Goal: Navigation & Orientation: Find specific page/section

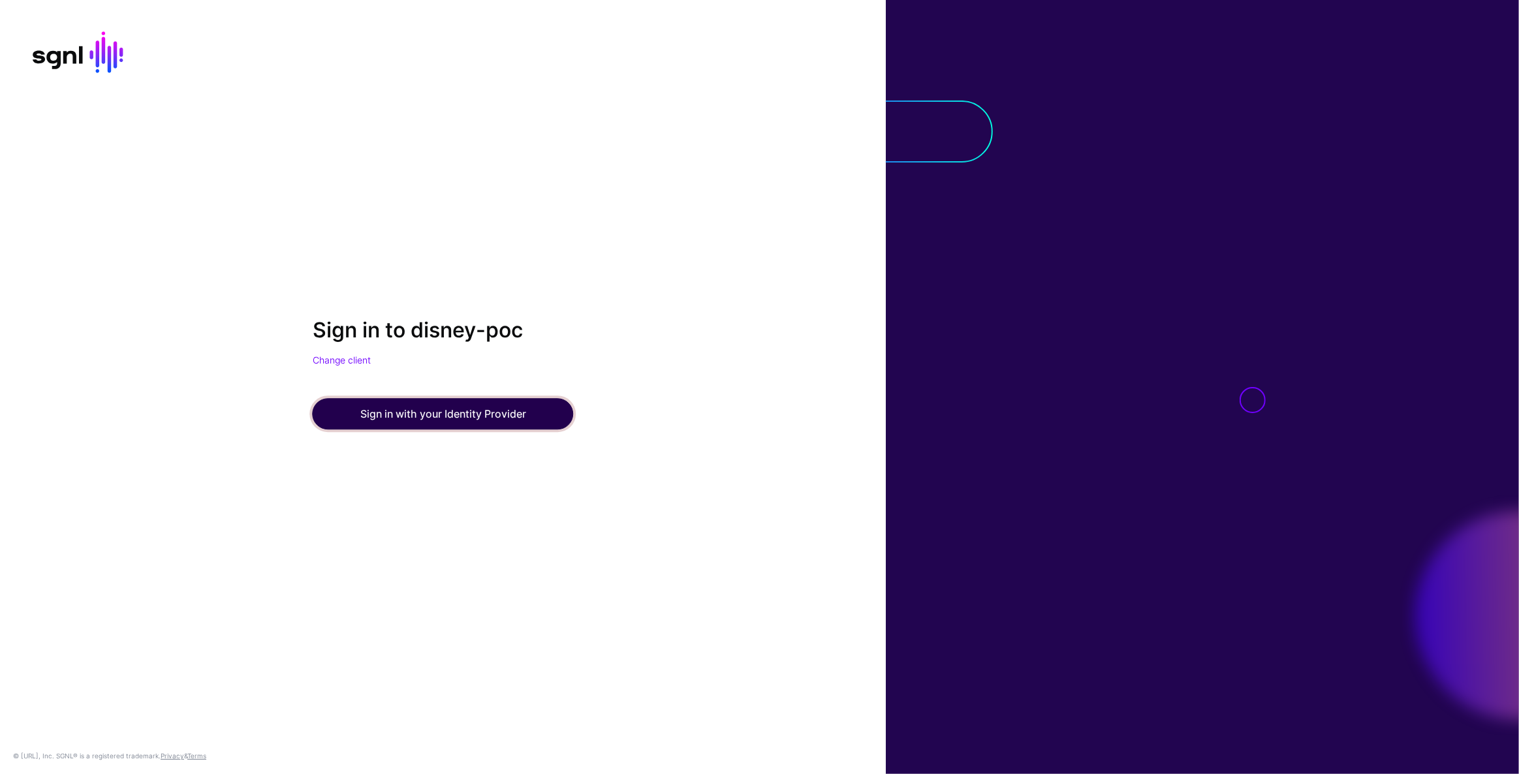
click at [420, 419] on button "Sign in with your Identity Provider" at bounding box center [443, 414] width 261 height 31
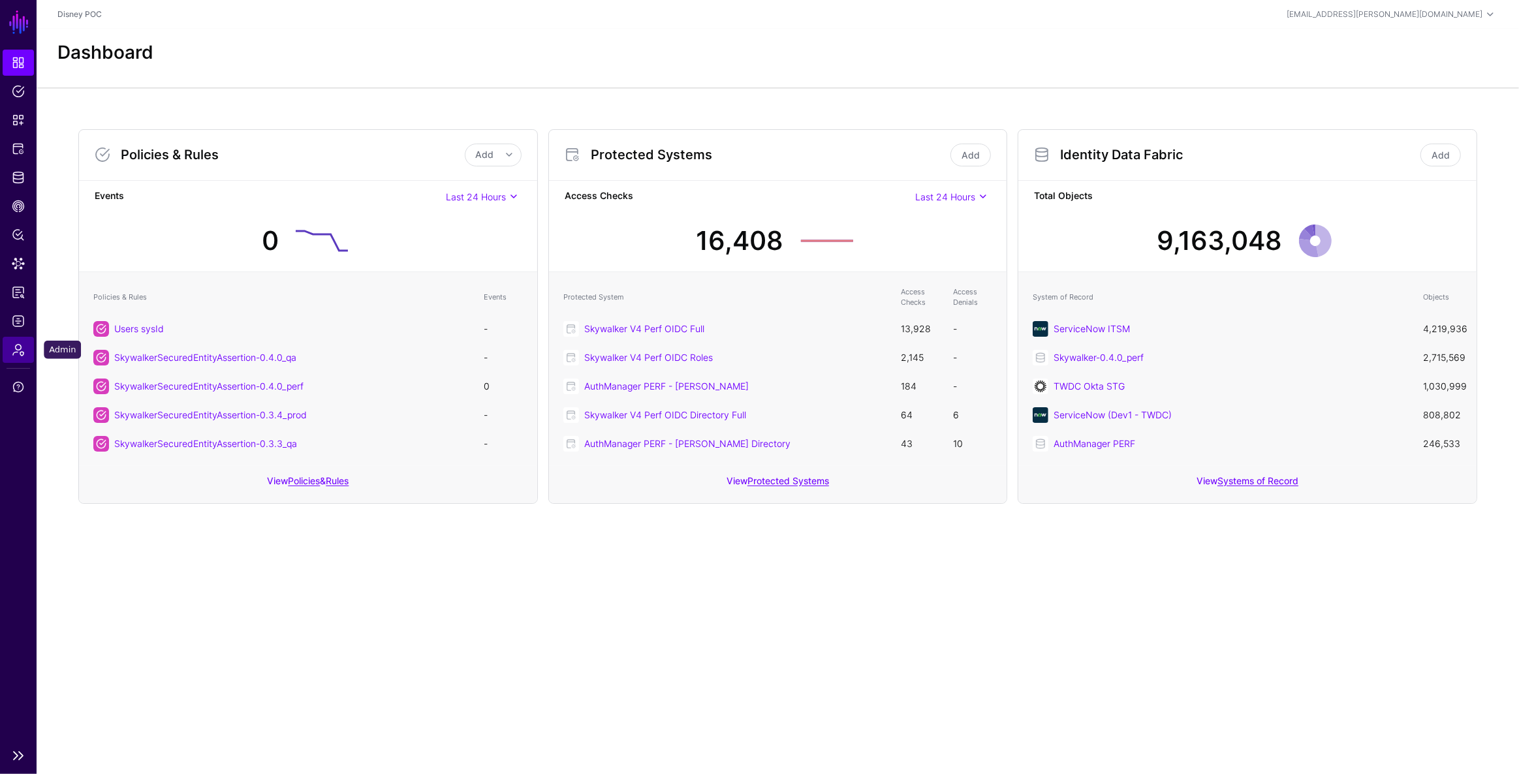
click at [25, 344] on link "Admin" at bounding box center [18, 350] width 31 height 26
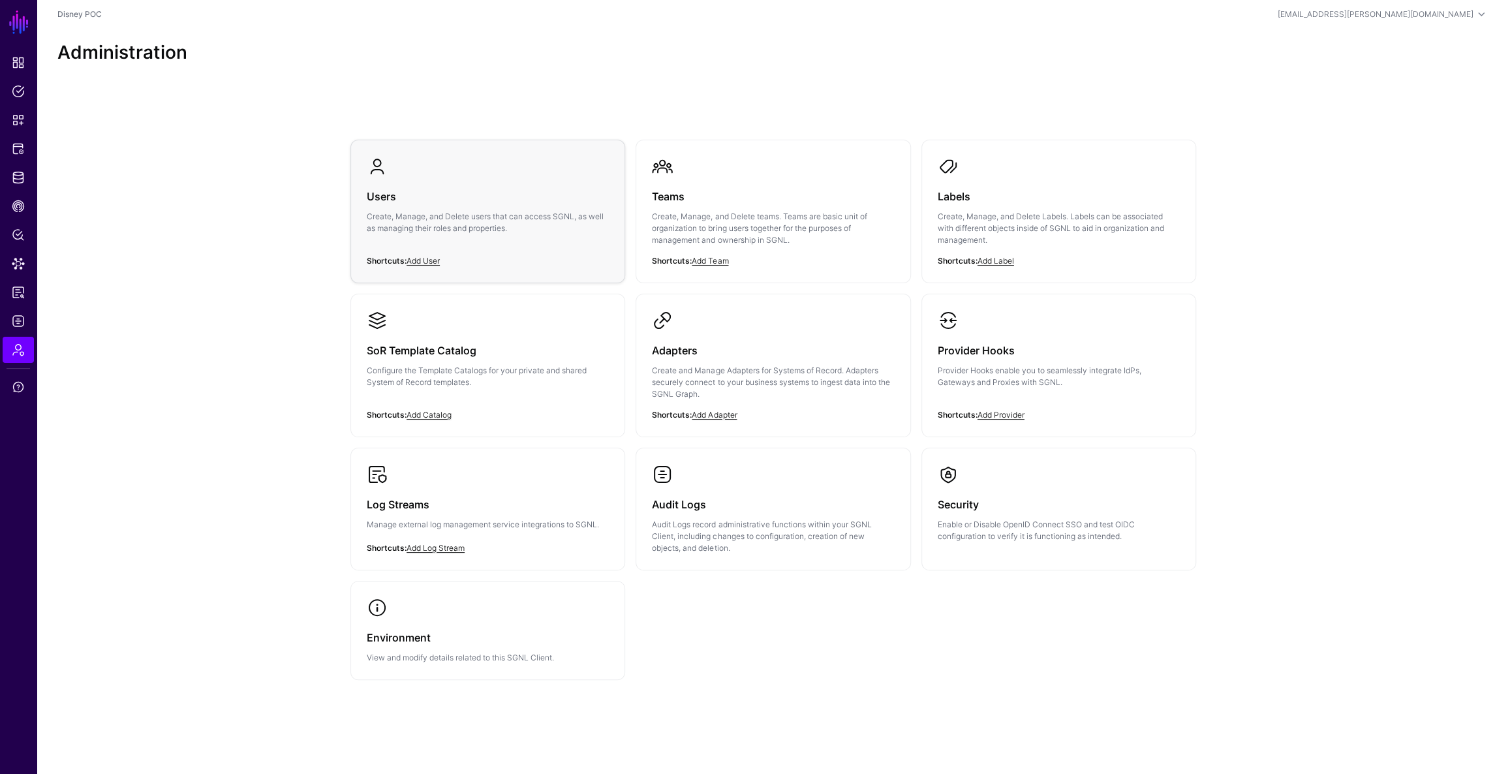
click at [423, 202] on h3 "Users" at bounding box center [488, 196] width 242 height 18
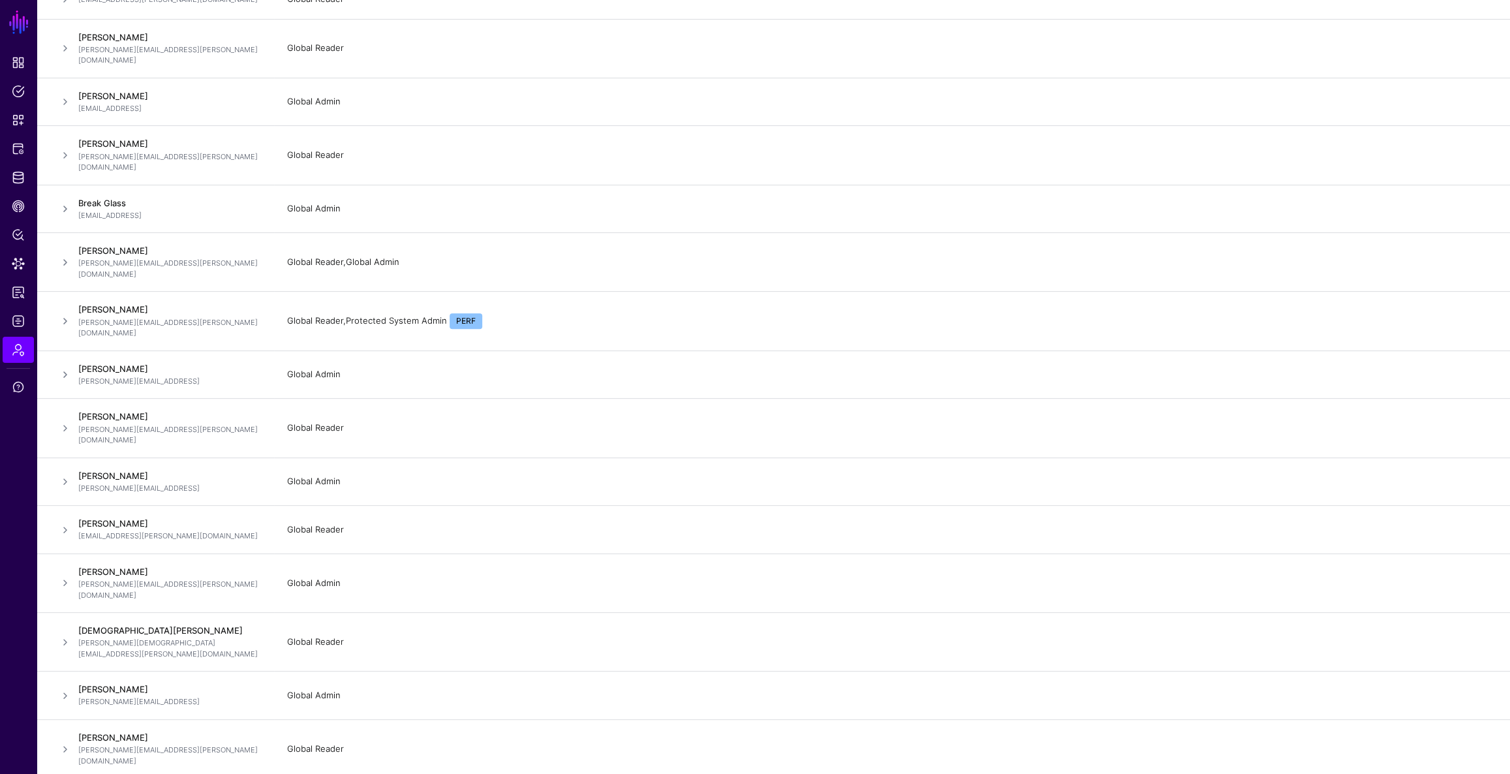
scroll to position [222, 0]
click at [16, 67] on span "Dashboard" at bounding box center [18, 62] width 13 height 13
